Goal: Entertainment & Leisure: Consume media (video, audio)

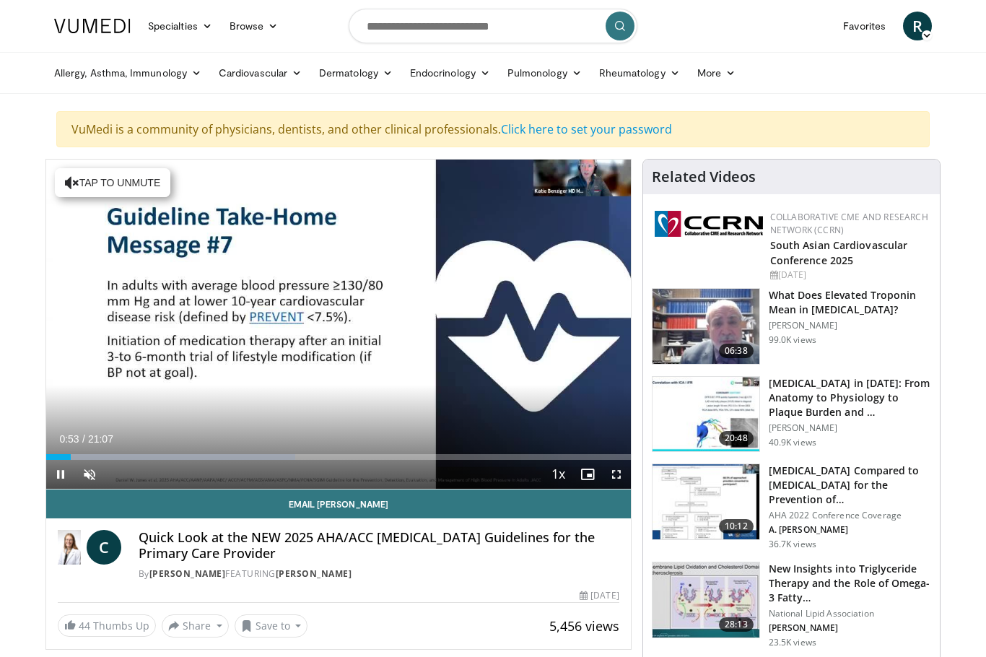
scroll to position [2, 0]
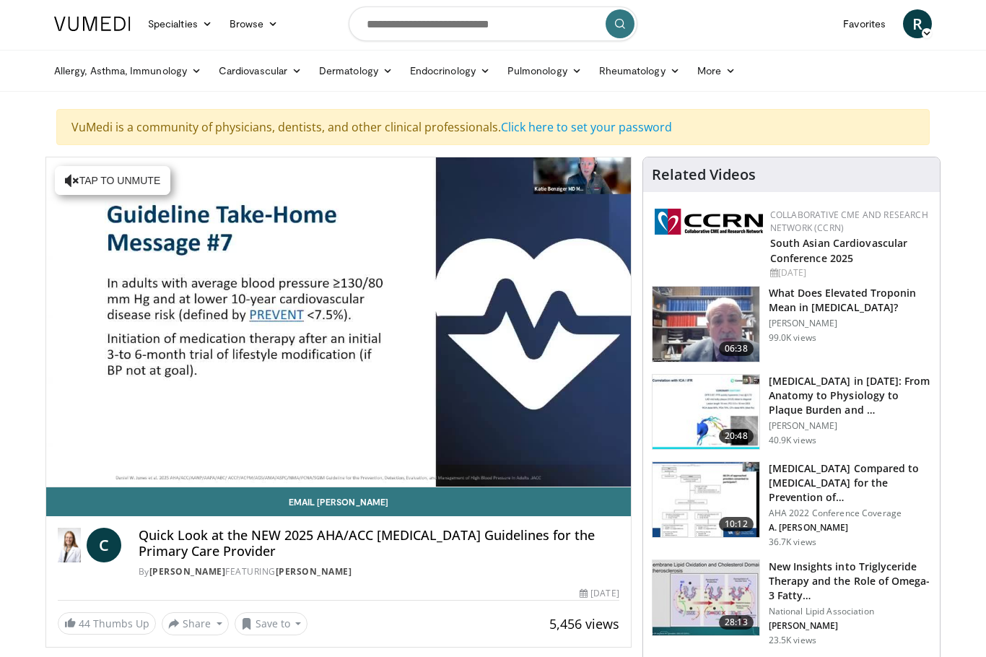
click at [204, 459] on div "Current Time 0:57 / Duration 21:07" at bounding box center [338, 465] width 585 height 13
click at [164, 473] on div "Loaded : 42.61%" at bounding box center [338, 480] width 585 height 14
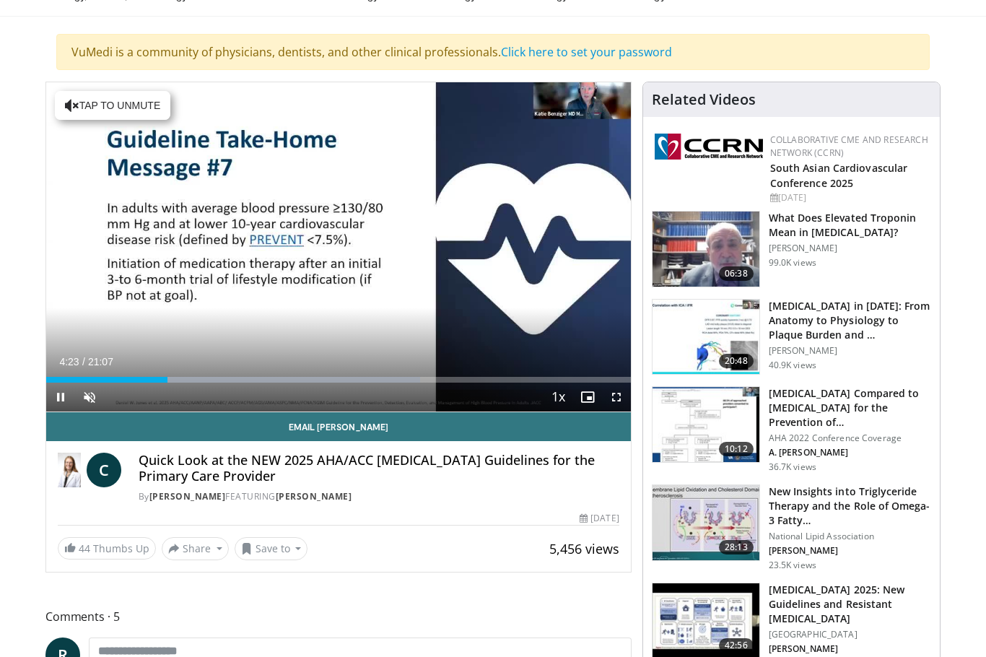
scroll to position [79, 0]
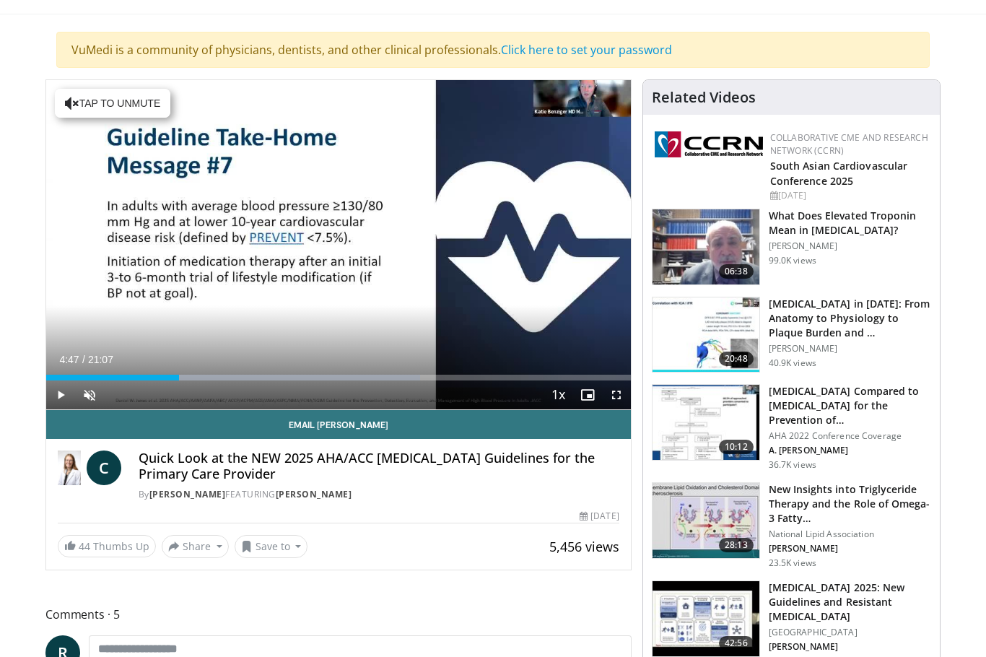
click at [207, 379] on div "Progress Bar" at bounding box center [285, 378] width 267 height 6
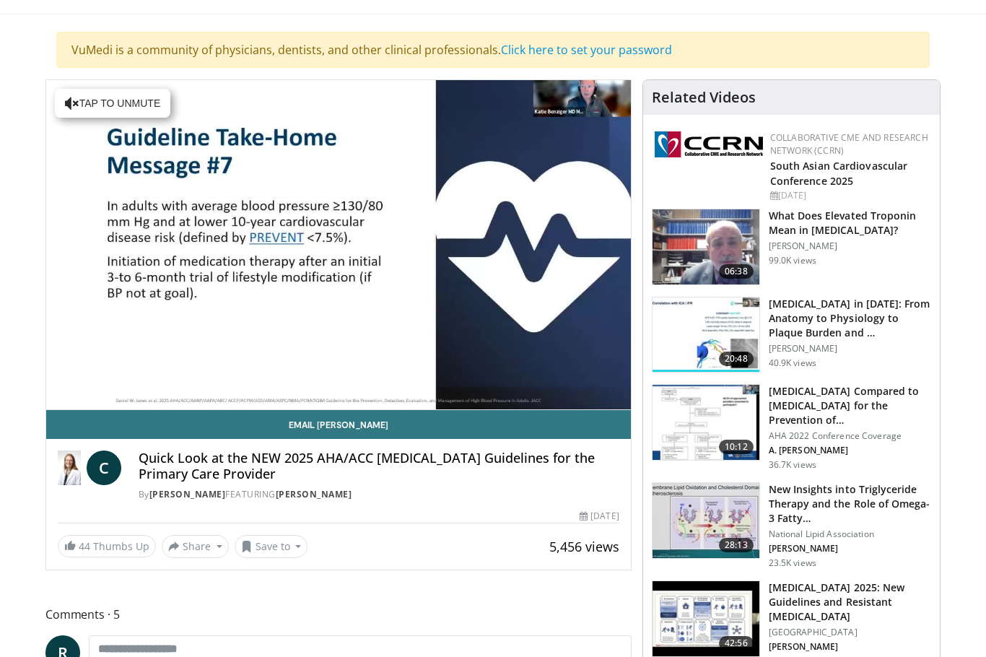
click at [230, 255] on div "10 seconds Tap to unmute" at bounding box center [338, 244] width 585 height 329
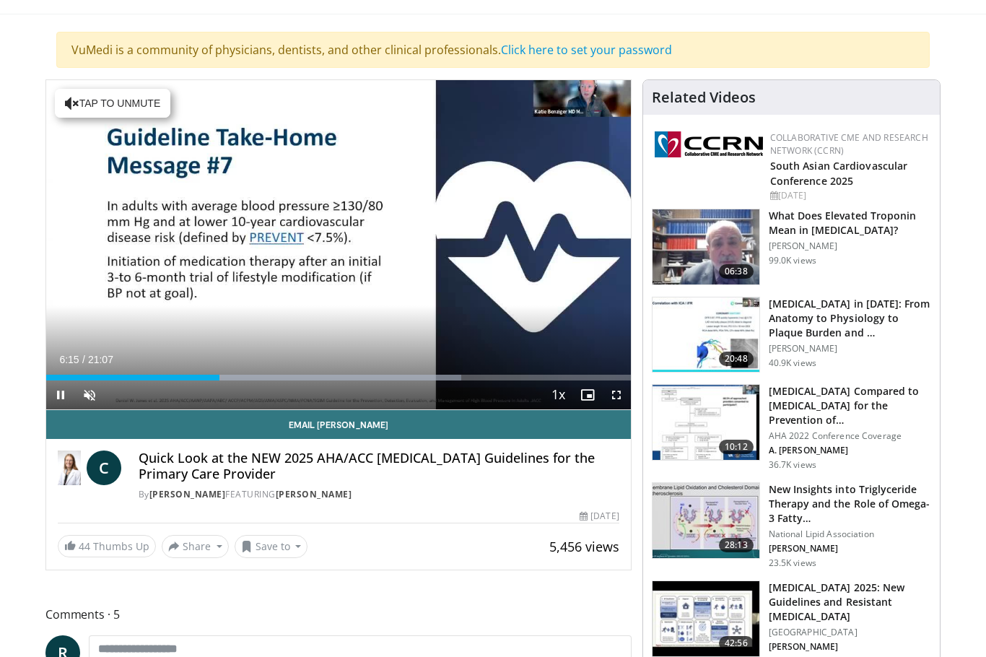
click at [219, 376] on div "Progress Bar" at bounding box center [132, 378] width 173 height 6
click at [325, 375] on div "Progress Bar" at bounding box center [185, 378] width 279 height 6
